Goal: Task Accomplishment & Management: Manage account settings

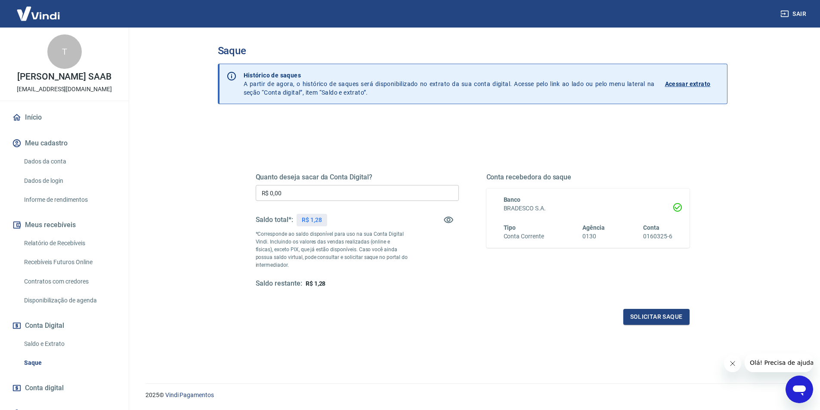
click at [41, 118] on link "Início" at bounding box center [64, 117] width 108 height 19
